Goal: Information Seeking & Learning: Learn about a topic

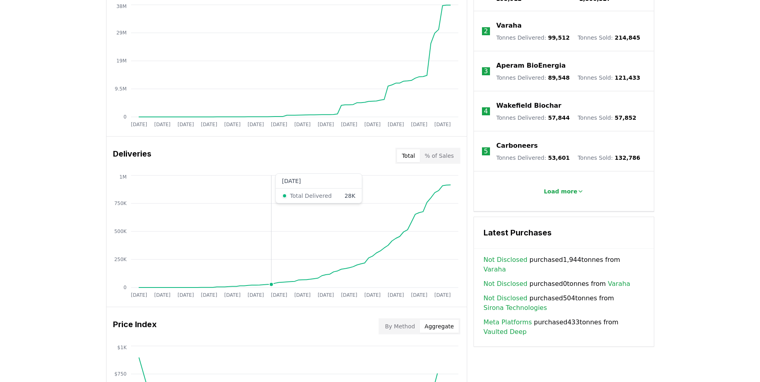
scroll to position [648, 0]
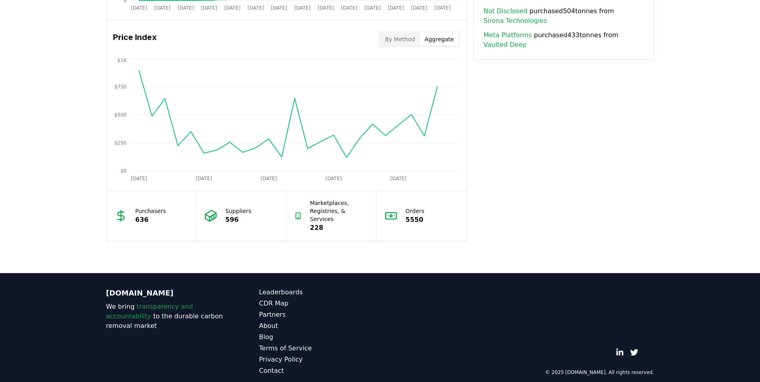
click at [135, 42] on h3 "Price Index" at bounding box center [135, 39] width 44 height 16
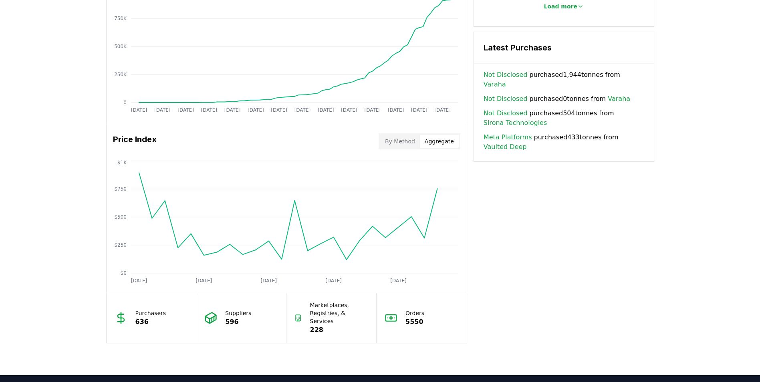
scroll to position [527, 0]
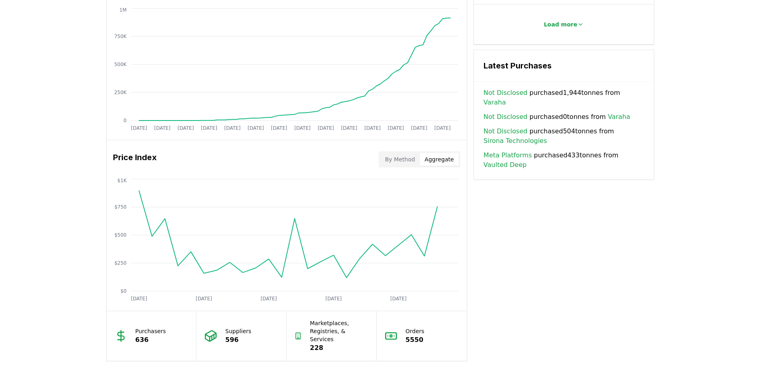
click at [403, 160] on button "By Method" at bounding box center [400, 159] width 40 height 13
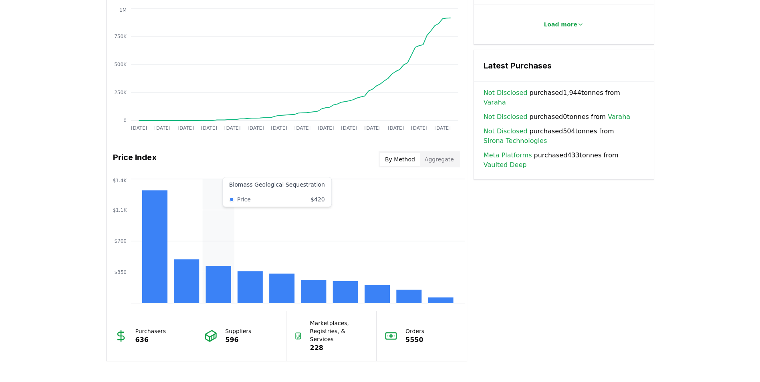
click at [230, 184] on icon "$350 $700 $1.1K $1.4K" at bounding box center [287, 241] width 360 height 128
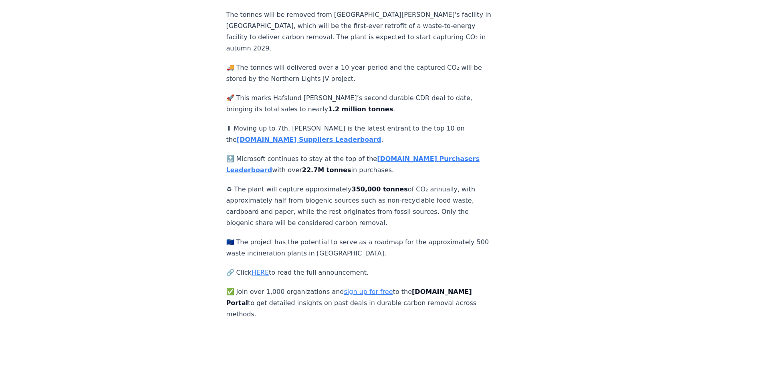
scroll to position [240, 0]
